Goal: Information Seeking & Learning: Understand process/instructions

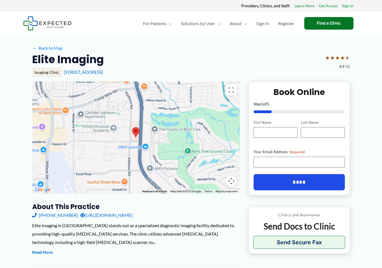
drag, startPoint x: 48, startPoint y: 25, endPoint x: 46, endPoint y: 29, distance: 3.6
click at [48, 25] on img at bounding box center [47, 23] width 48 height 14
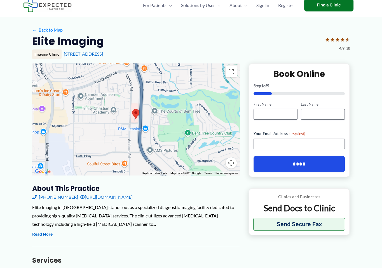
scroll to position [28, 0]
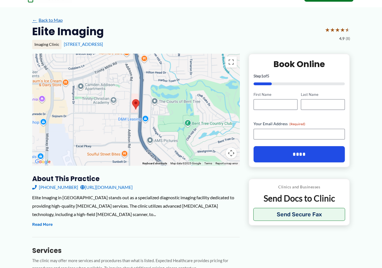
click at [57, 21] on link "← Back to Map" at bounding box center [47, 20] width 30 height 8
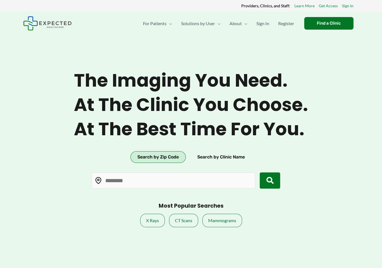
type input "*****"
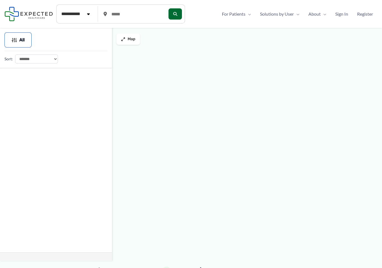
type input "*****"
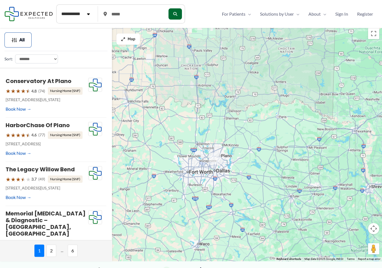
drag, startPoint x: 184, startPoint y: 175, endPoint x: 225, endPoint y: 180, distance: 41.1
click at [225, 180] on div at bounding box center [191, 143] width 382 height 236
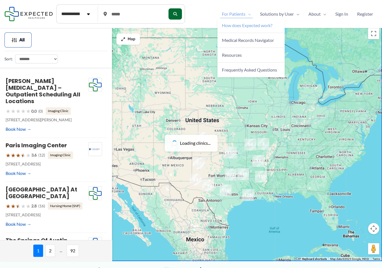
click at [249, 27] on span "How does Expected work?" at bounding box center [247, 25] width 50 height 5
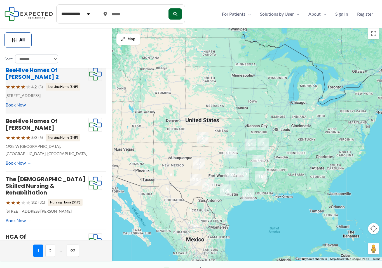
scroll to position [320, 0]
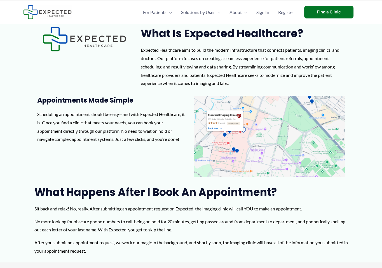
scroll to position [3, 0]
